Goal: Communication & Community: Answer question/provide support

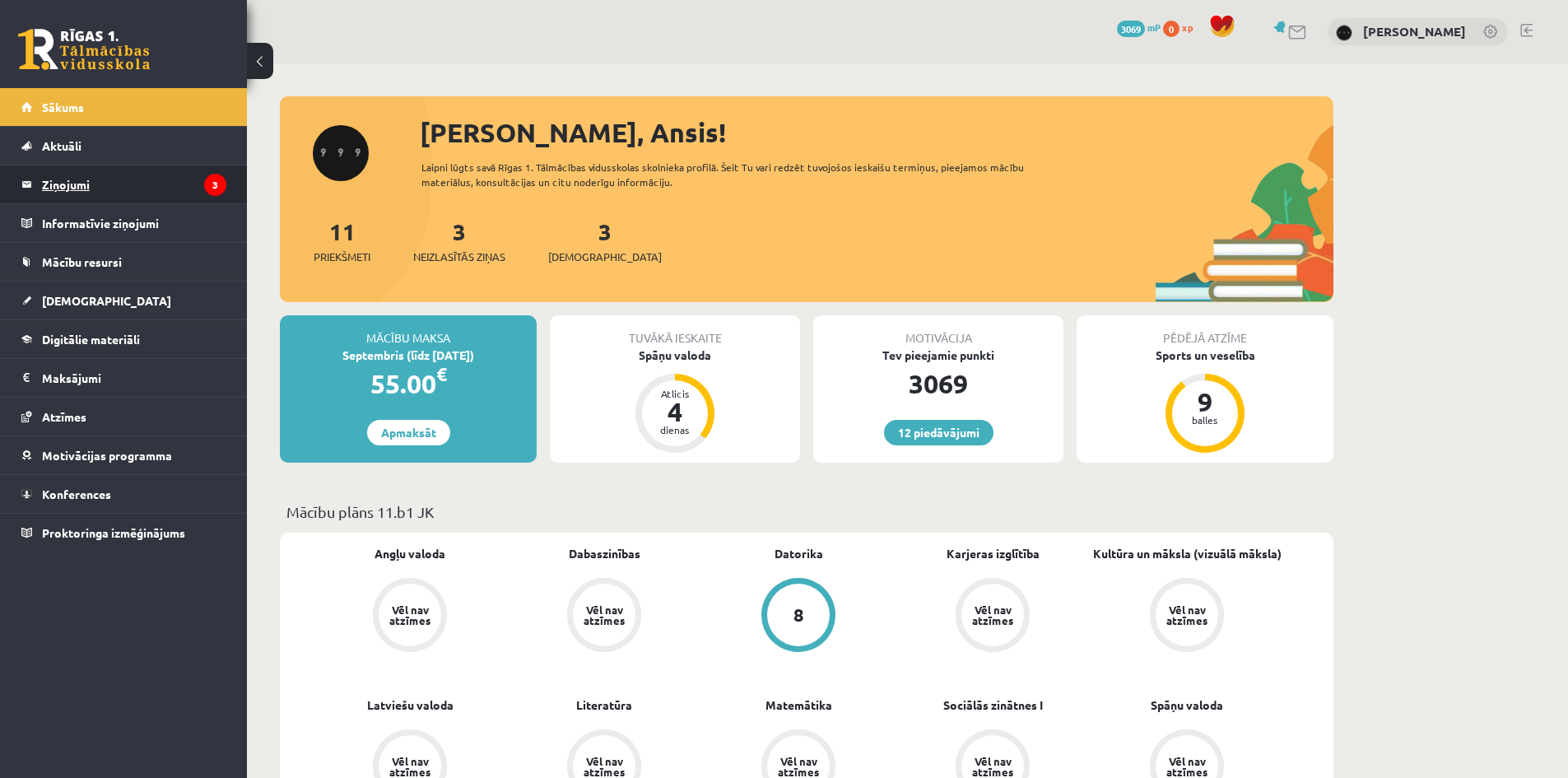
click at [126, 191] on legend "Ziņojumi 3" at bounding box center [135, 184] width 184 height 38
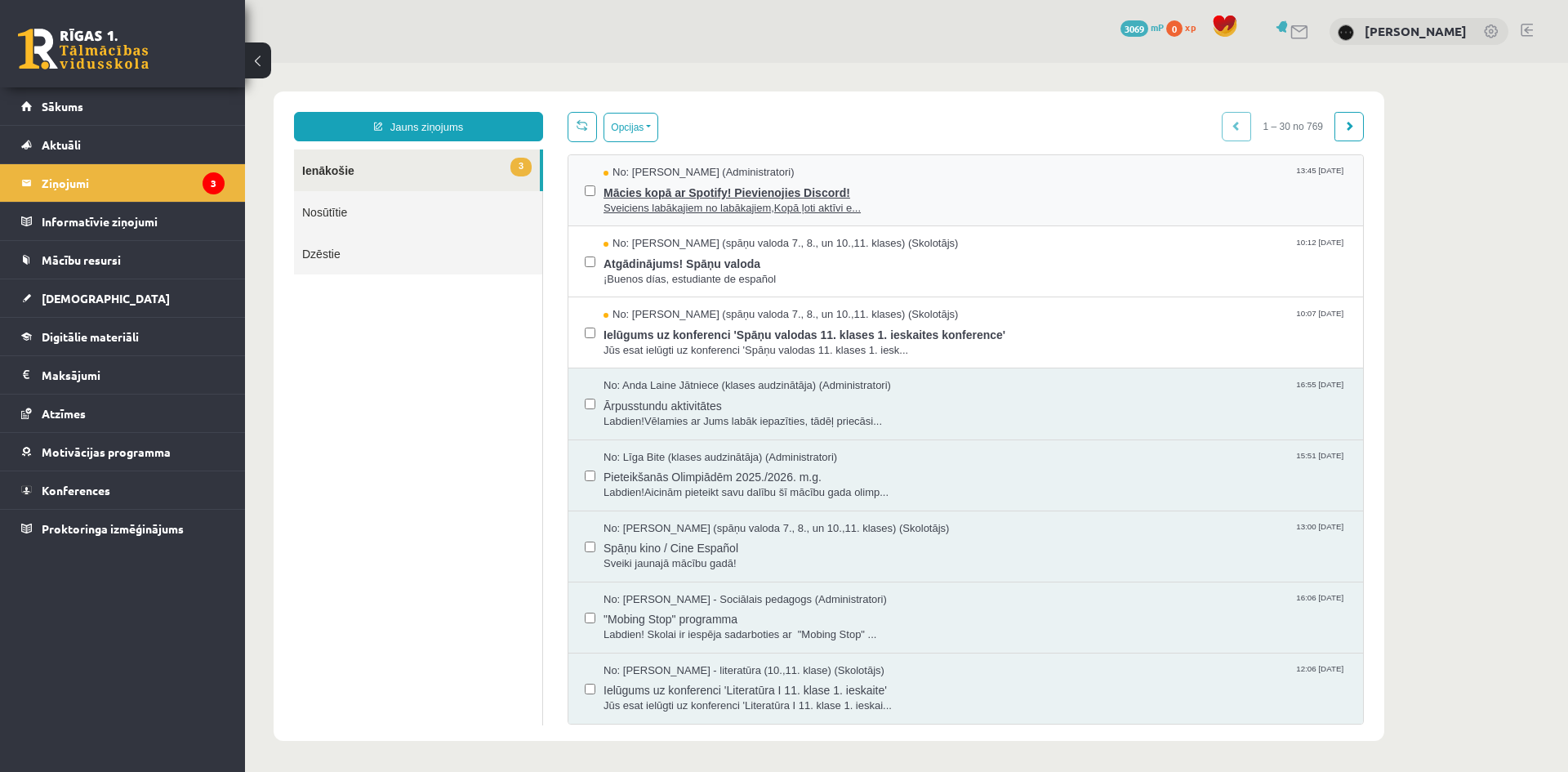
click at [858, 196] on span "Mācies kopā ar Spotify! Pievienojies Discord!" at bounding box center [975, 190] width 743 height 20
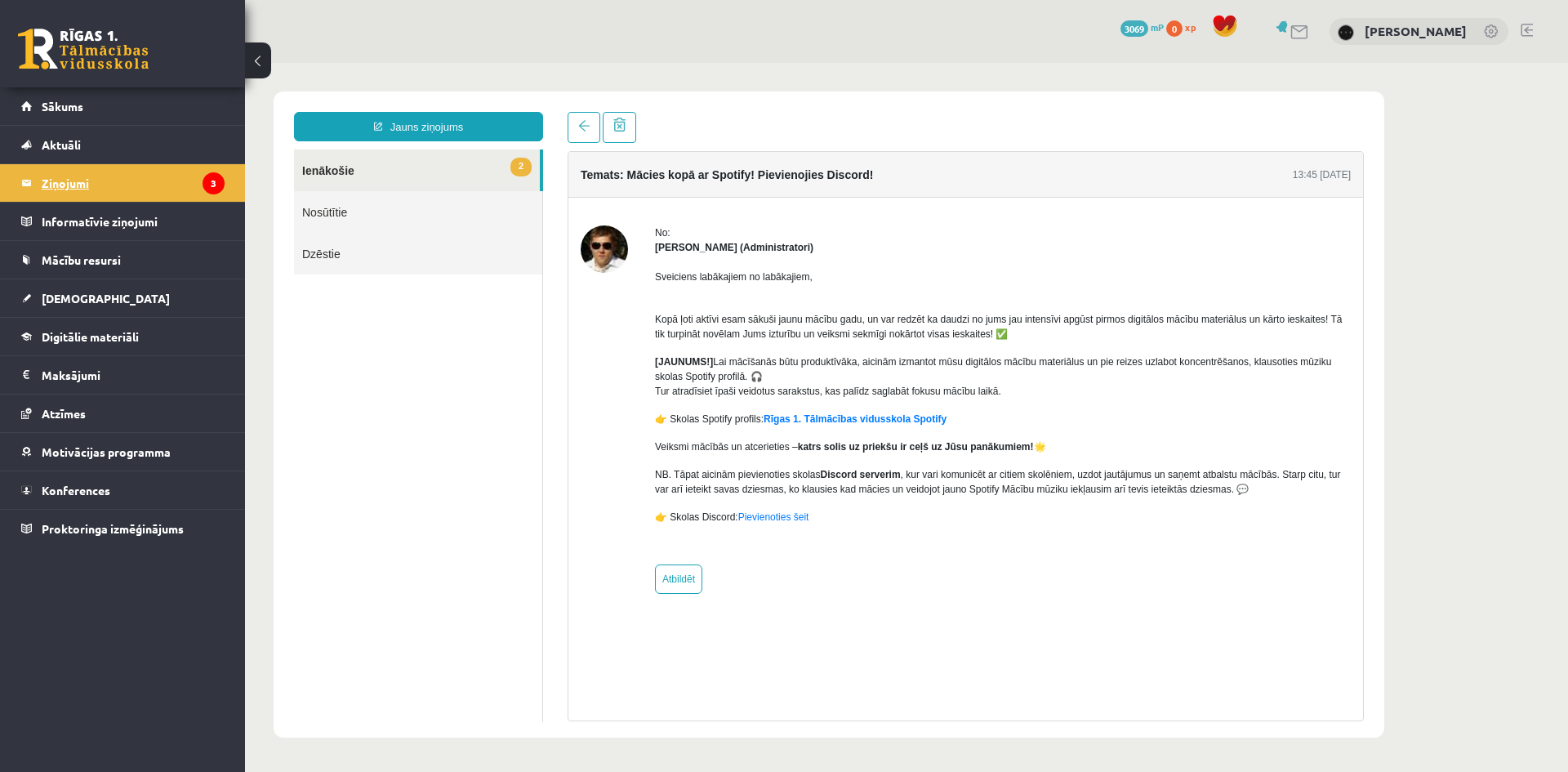
click at [136, 186] on legend "Ziņojumi 3" at bounding box center [133, 183] width 183 height 38
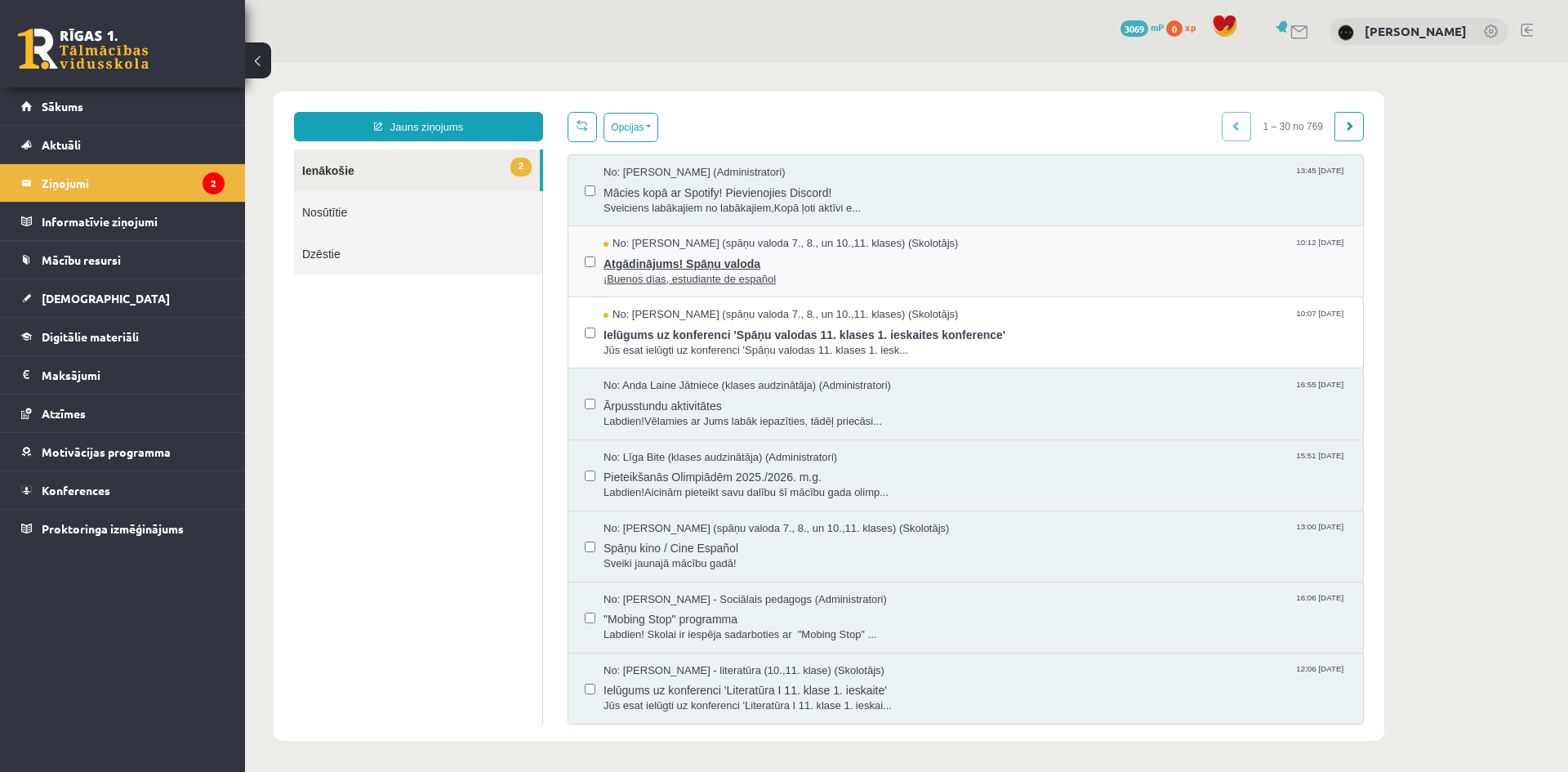
click at [827, 269] on span "Atgādinājums! Spāņu valoda" at bounding box center [975, 262] width 743 height 20
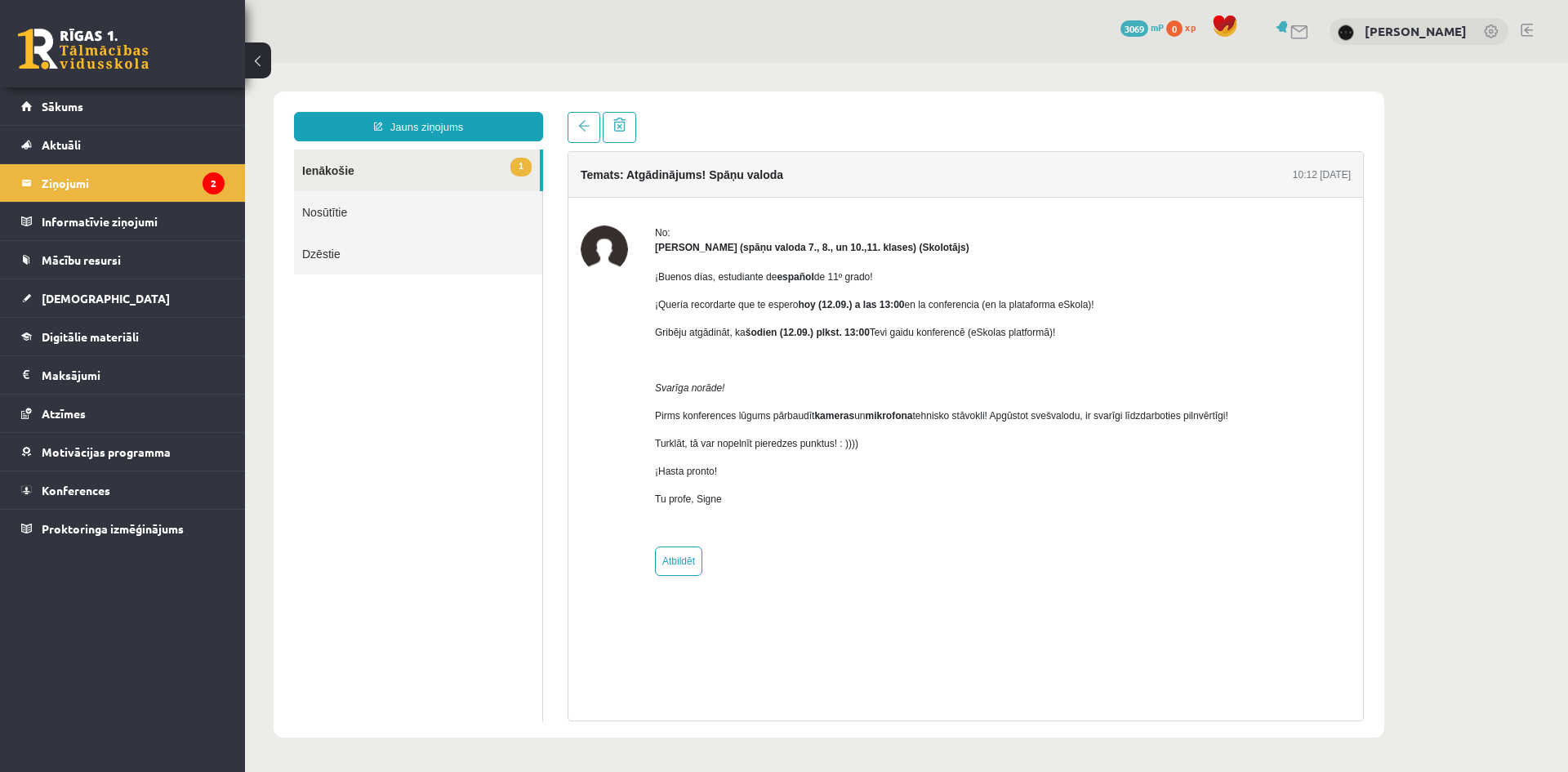
click at [511, 180] on link "1 Ienākošie" at bounding box center [417, 170] width 246 height 42
click at [142, 172] on legend "Ziņojumi 2" at bounding box center [133, 183] width 183 height 38
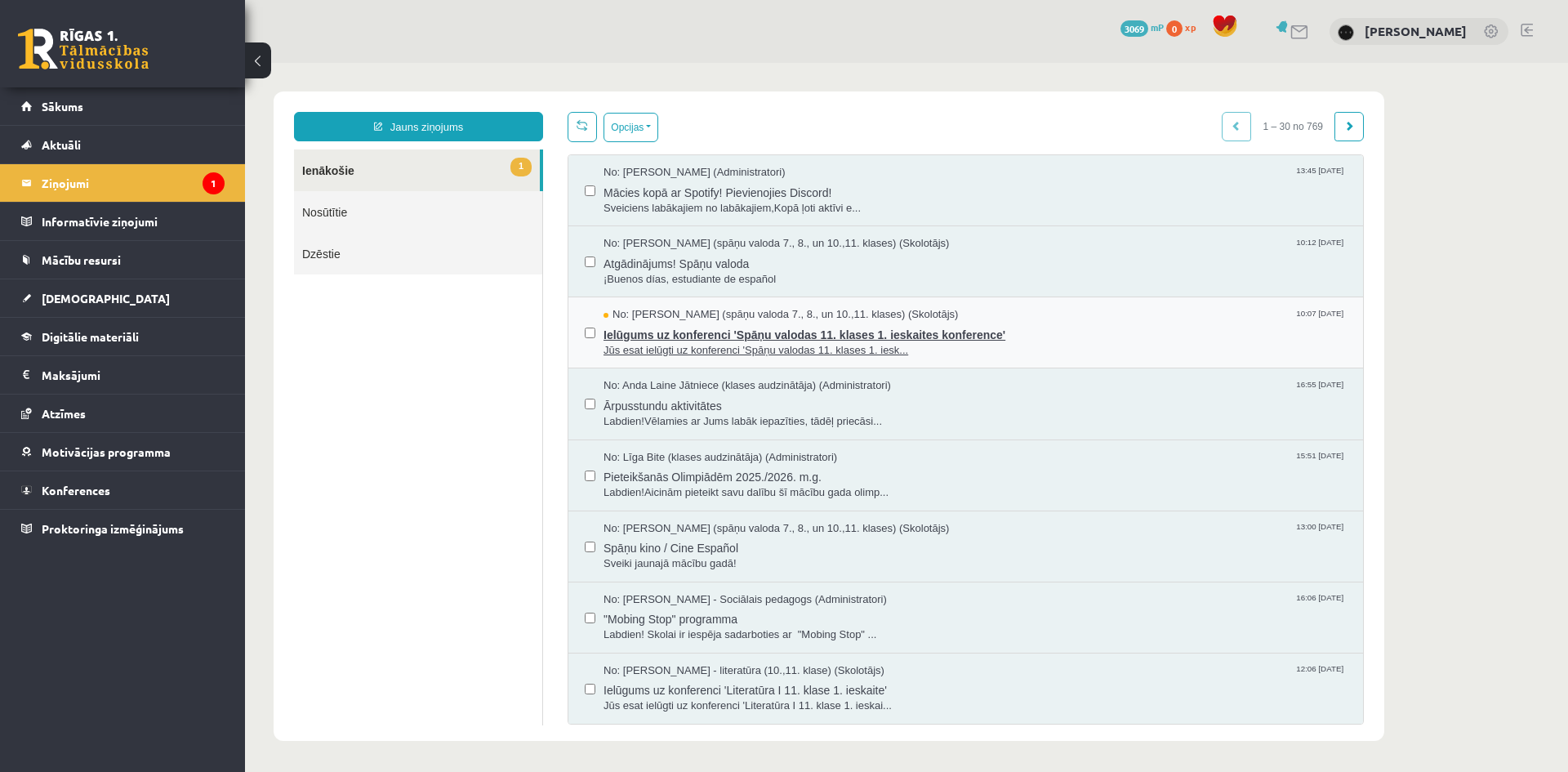
click at [770, 343] on span "Jūs esat ielūgti uz konferenci 'Spāņu valodas 11. klases 1. iesk..." at bounding box center [975, 350] width 743 height 16
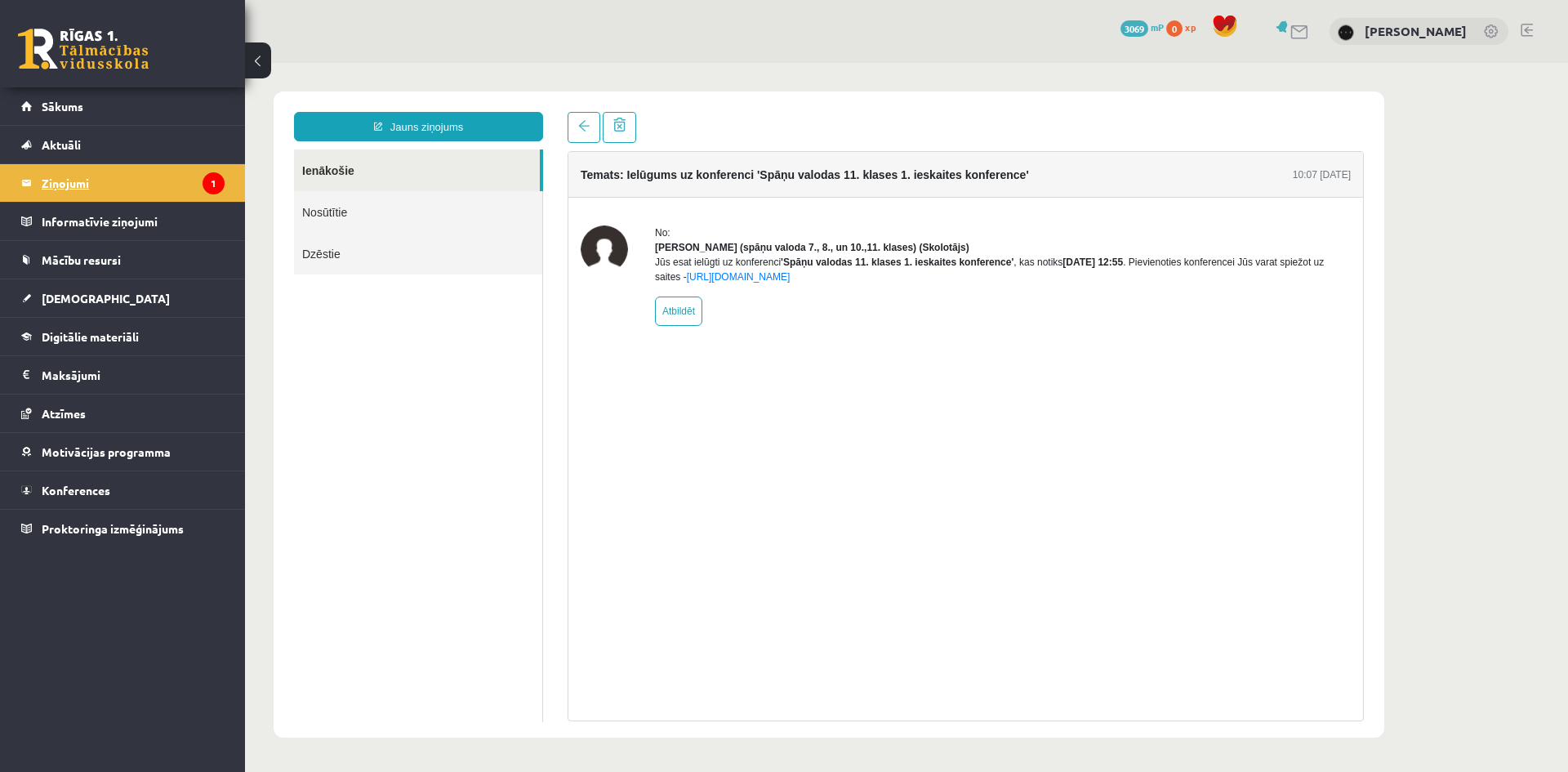
click at [178, 187] on legend "Ziņojumi 1" at bounding box center [133, 183] width 183 height 38
click at [177, 185] on legend "Ziņojumi 1" at bounding box center [133, 183] width 183 height 38
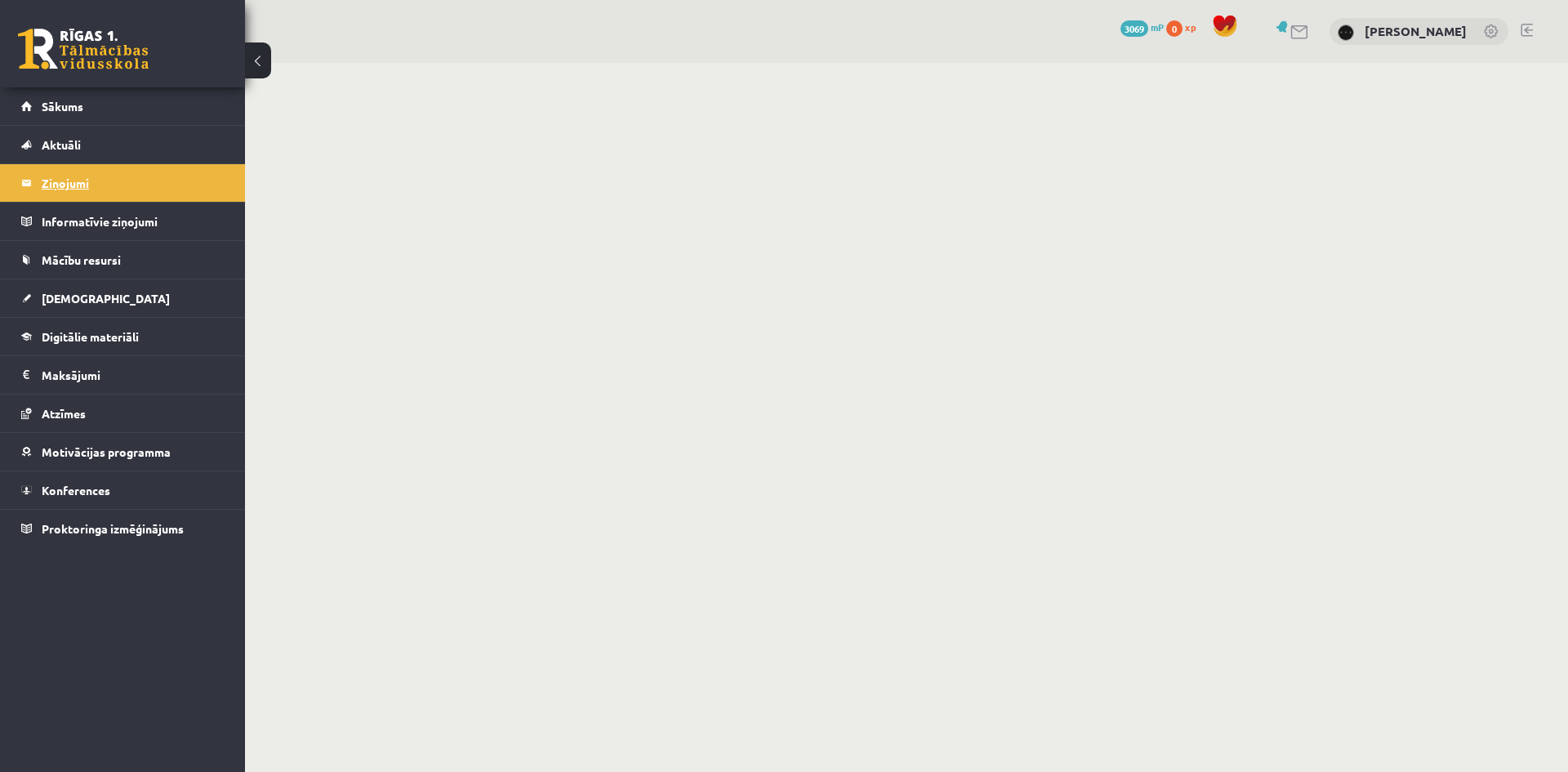
click at [177, 185] on legend "Ziņojumi 1" at bounding box center [133, 183] width 183 height 38
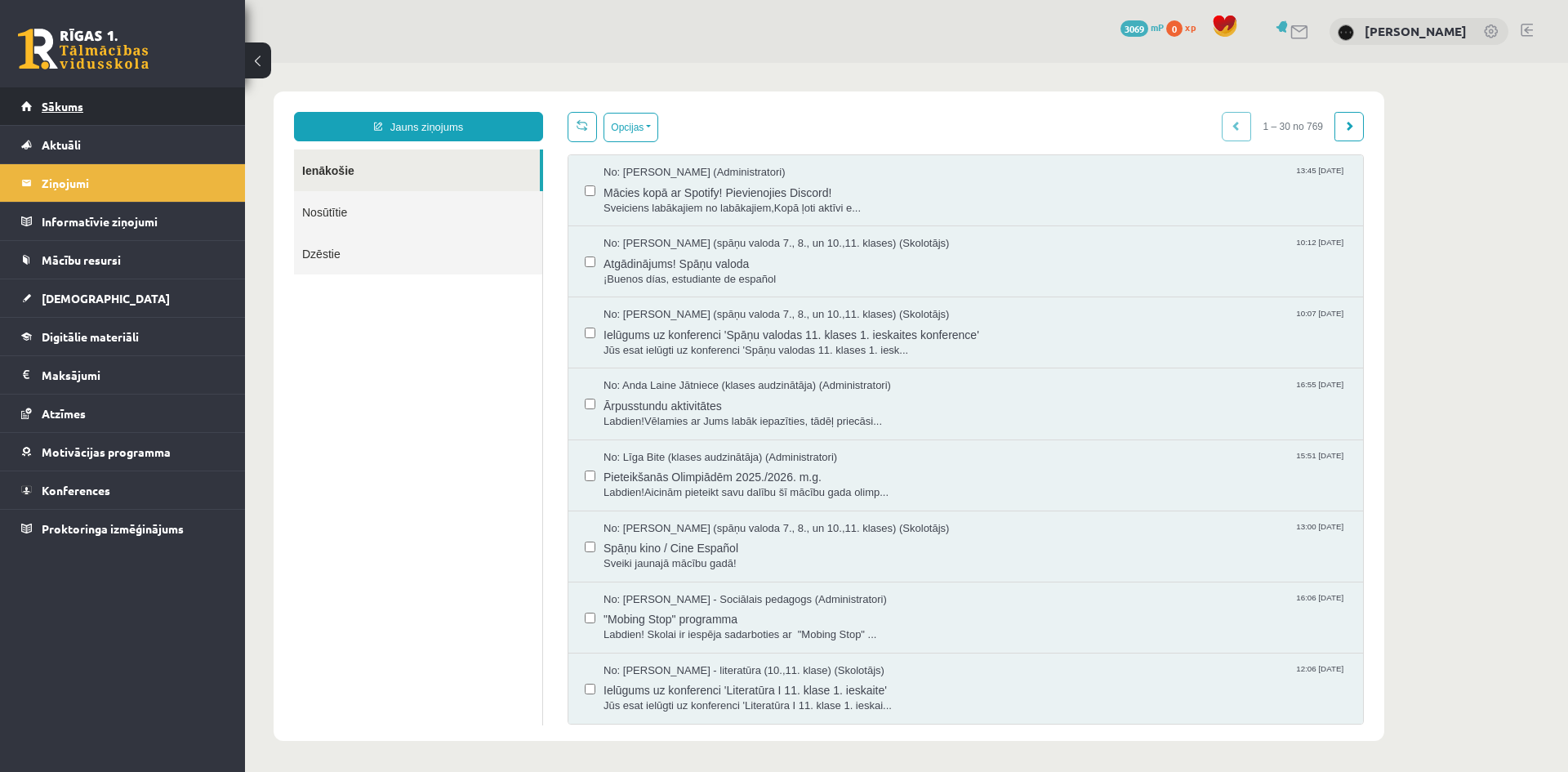
click at [143, 111] on link "Sākums" at bounding box center [123, 106] width 203 height 38
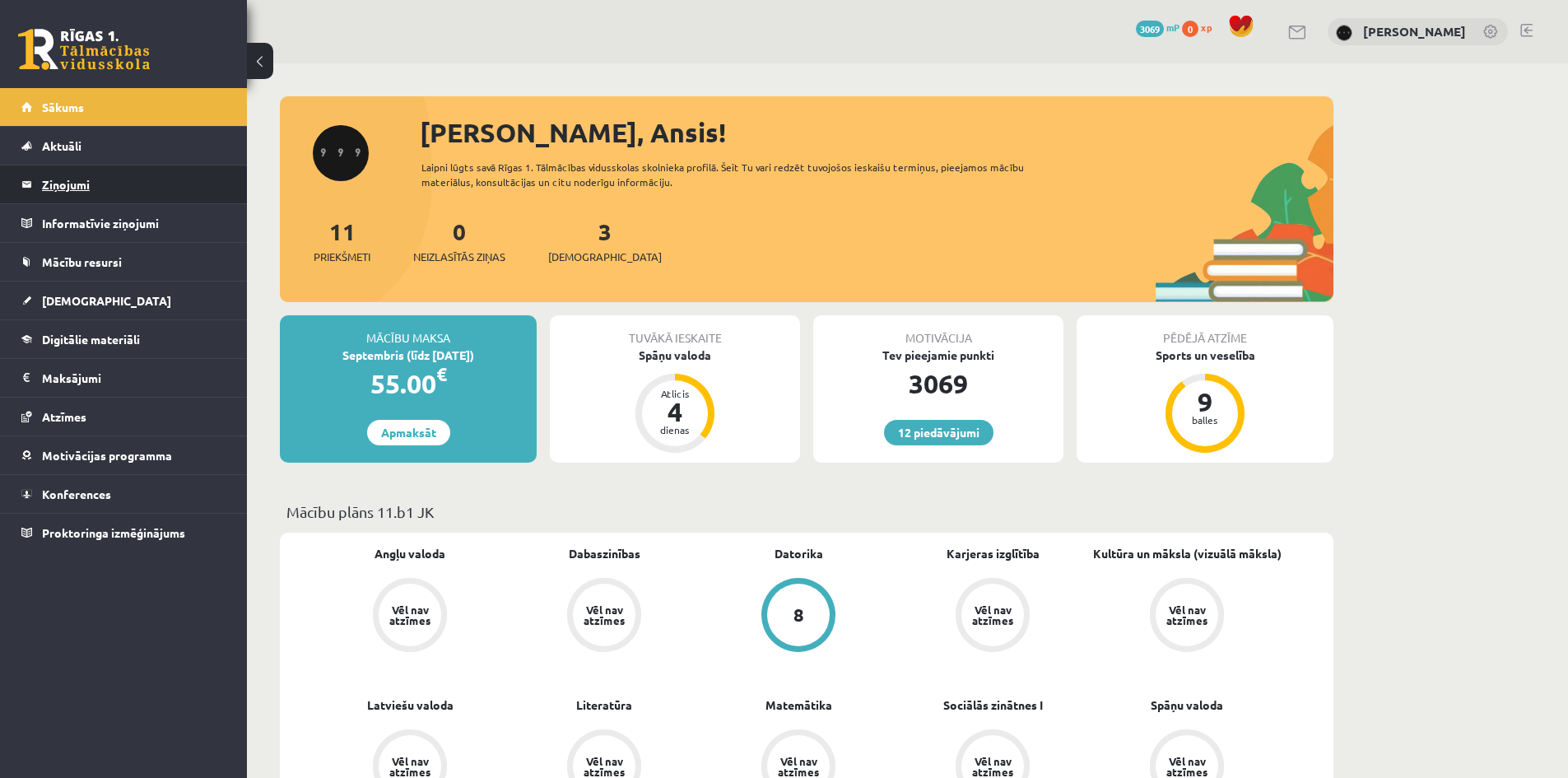
click at [25, 200] on link "Ziņojumi 0" at bounding box center [123, 184] width 205 height 38
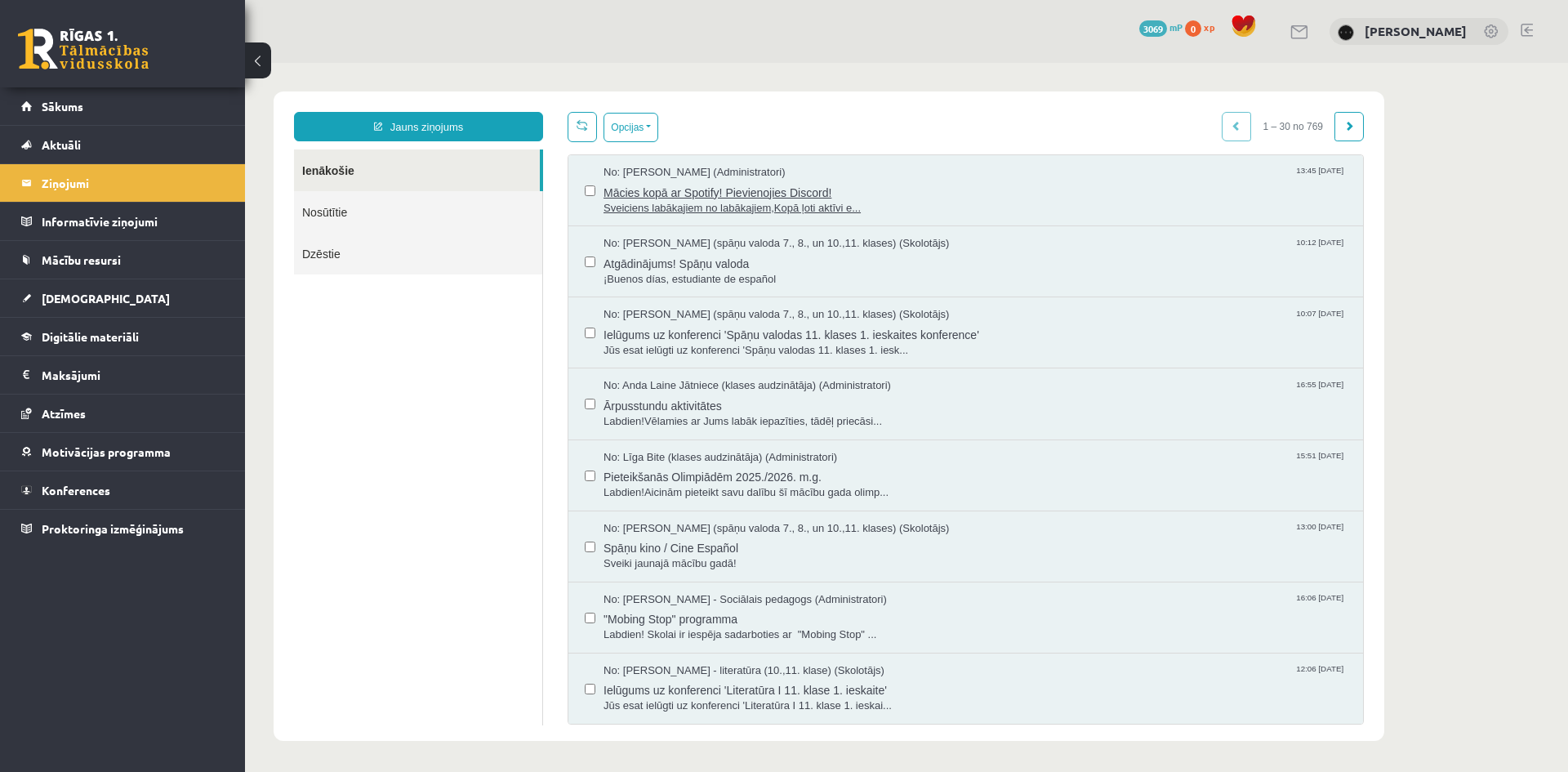
click at [680, 189] on span "Mācies kopā ar Spotify! Pievienojies Discord!" at bounding box center [975, 190] width 743 height 20
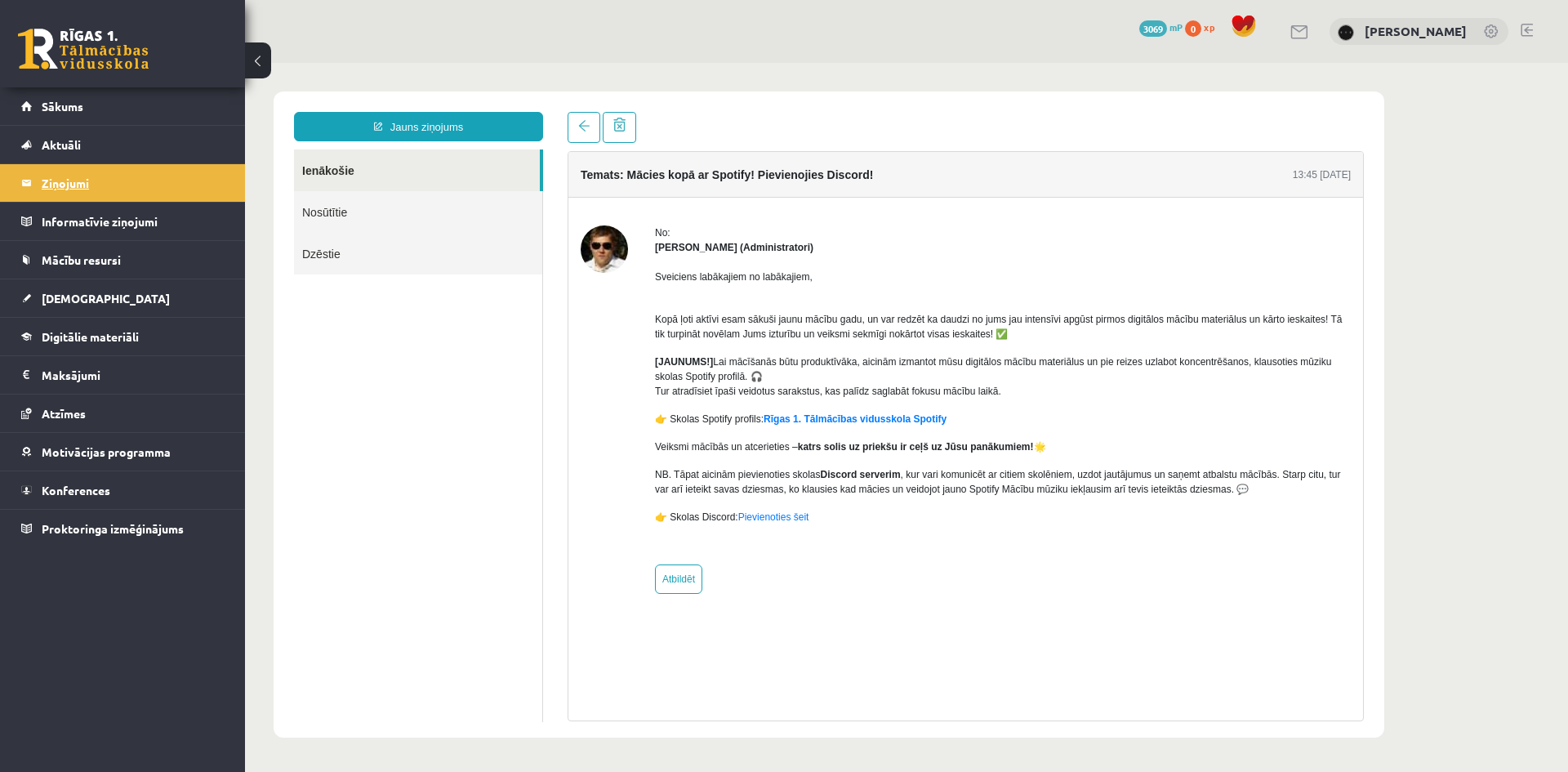
click at [142, 186] on legend "Ziņojumi 0" at bounding box center [133, 183] width 183 height 38
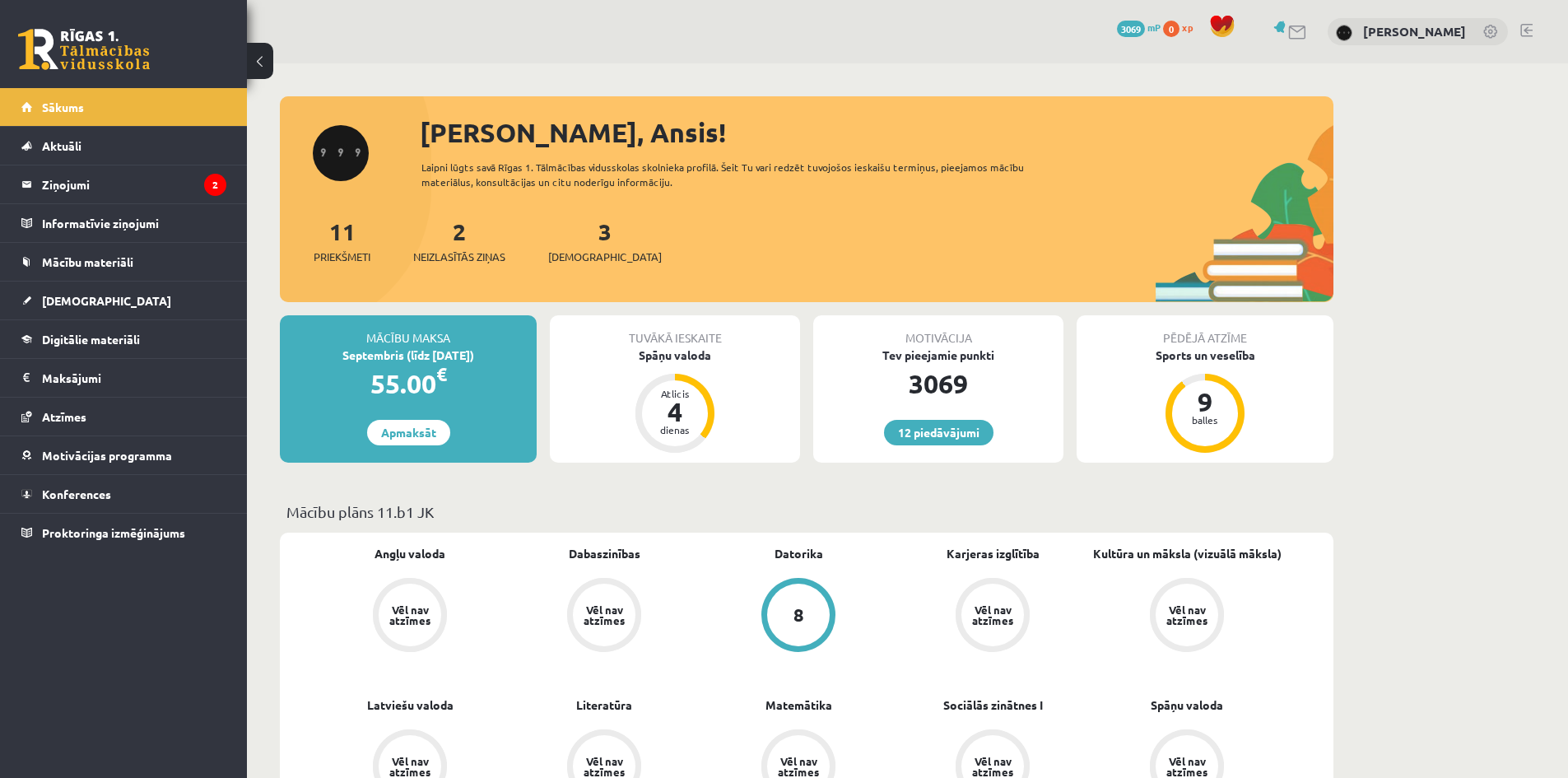
scroll to position [165, 0]
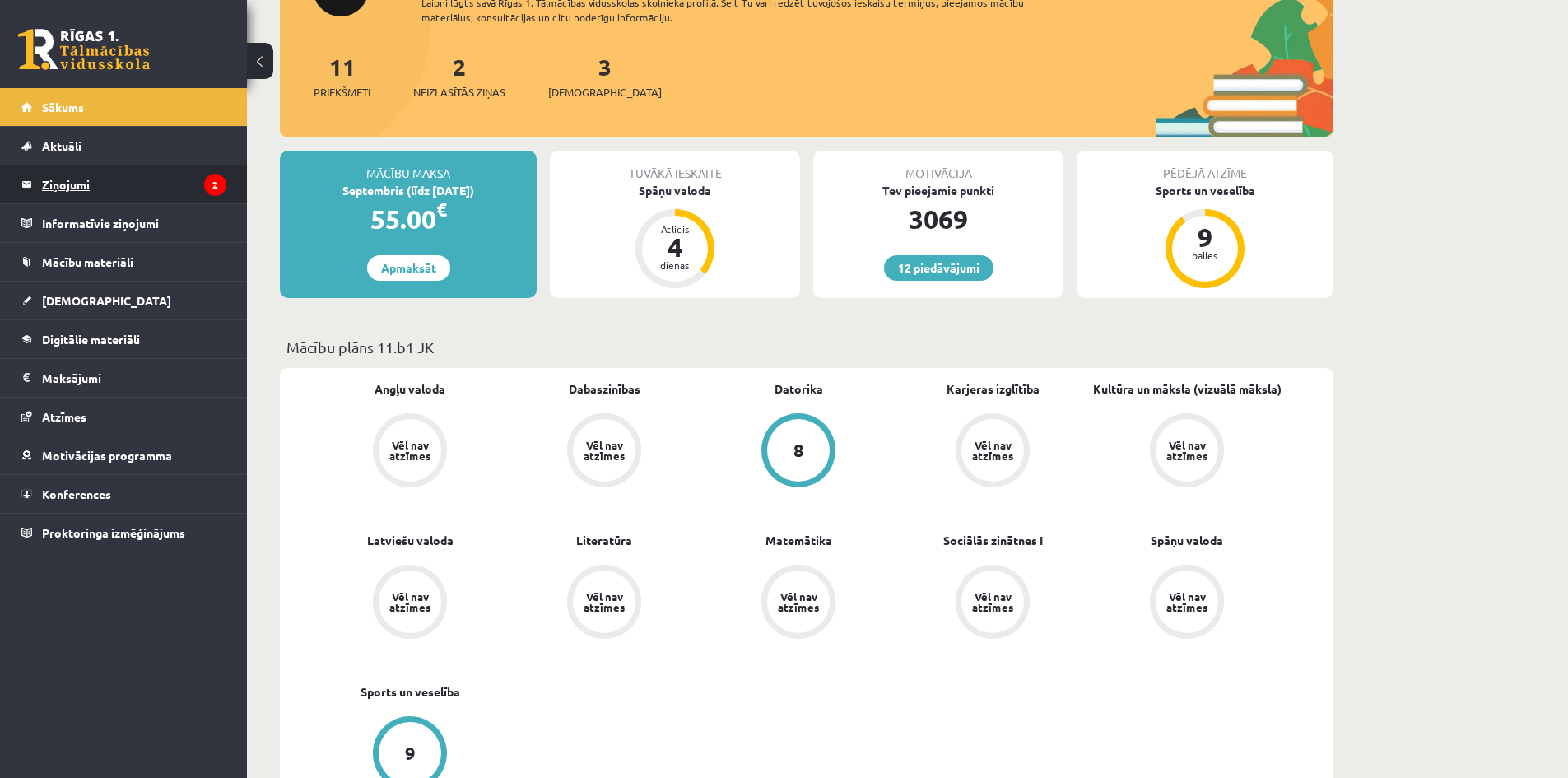
click at [161, 181] on legend "Ziņojumi 2" at bounding box center [135, 184] width 184 height 38
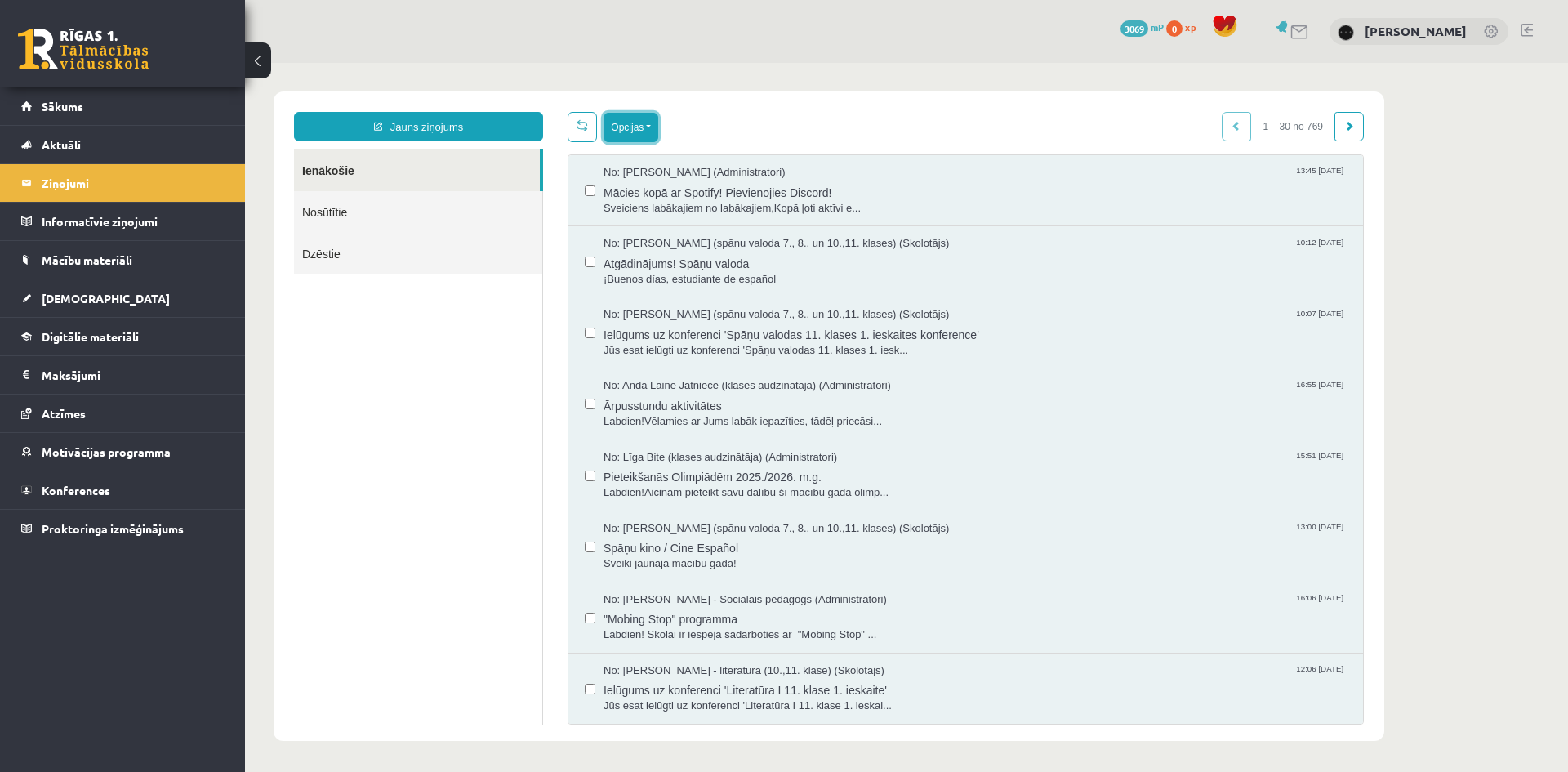
click at [641, 123] on button "Opcijas" at bounding box center [631, 127] width 55 height 29
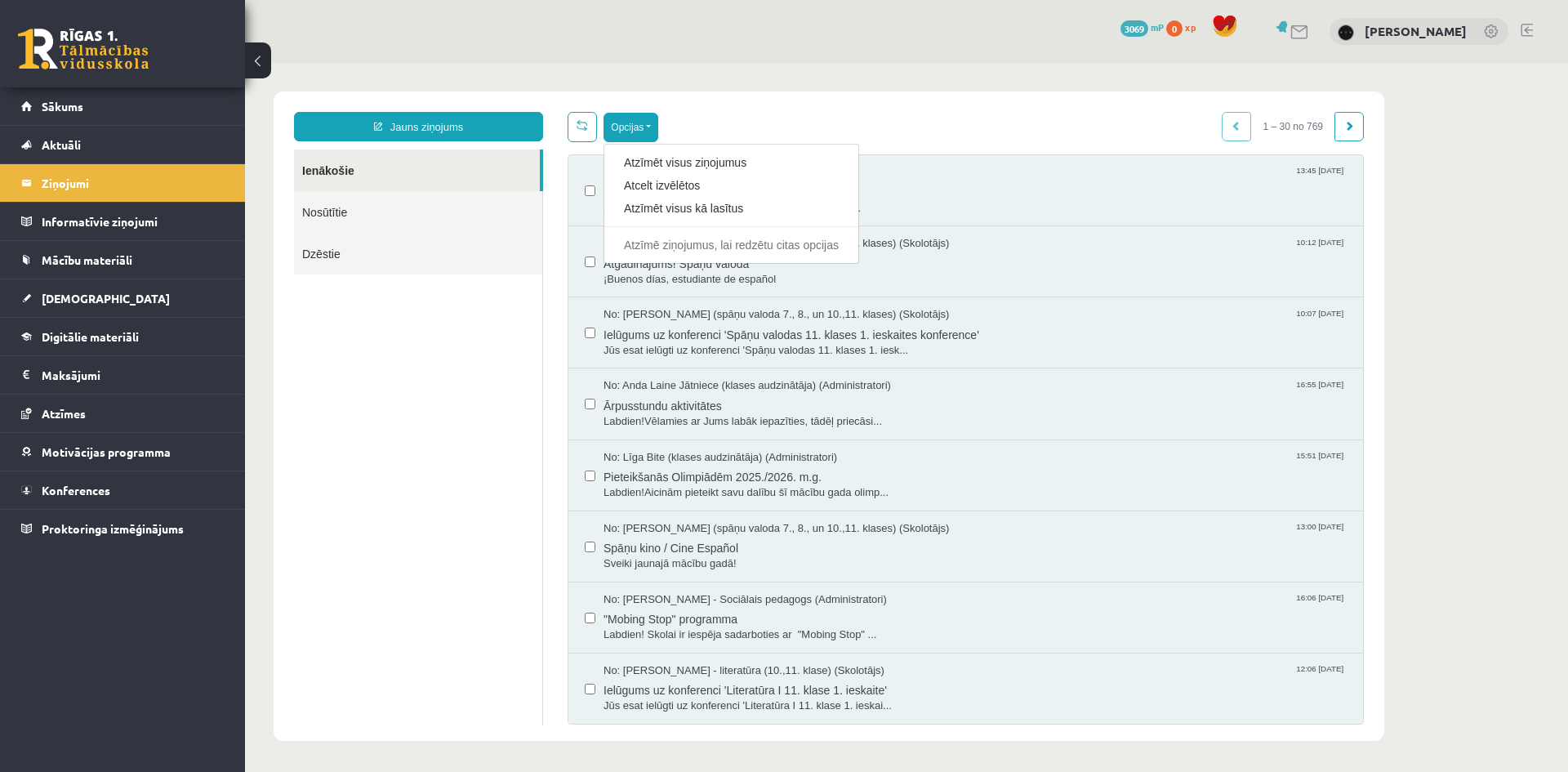
click at [1098, 44] on div "12 Dāvanas 3069 mP 0 xp [PERSON_NAME]" at bounding box center [906, 31] width 1323 height 63
